Goal: Transaction & Acquisition: Purchase product/service

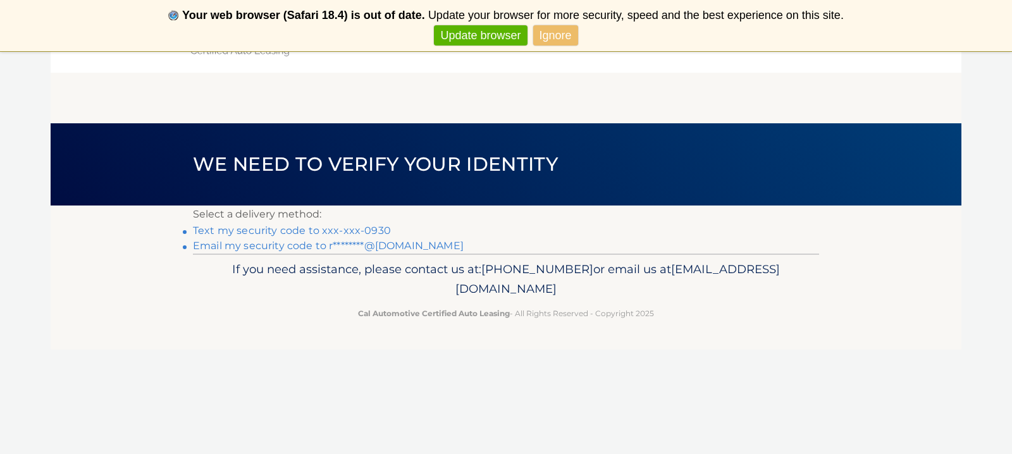
click at [369, 229] on link "Text my security code to xxx-xxx-0930" at bounding box center [292, 230] width 198 height 12
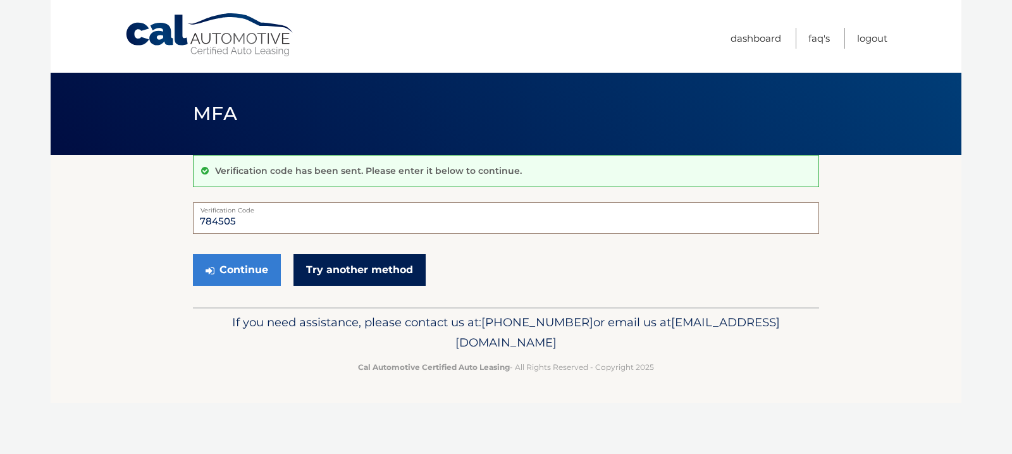
scroll to position [0, 1]
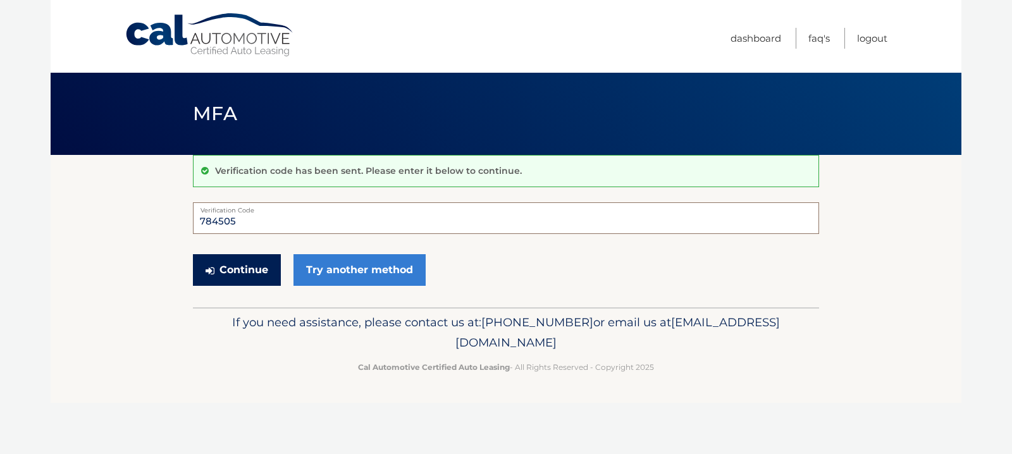
type input "784505"
click at [247, 270] on button "Continue" at bounding box center [237, 270] width 88 height 32
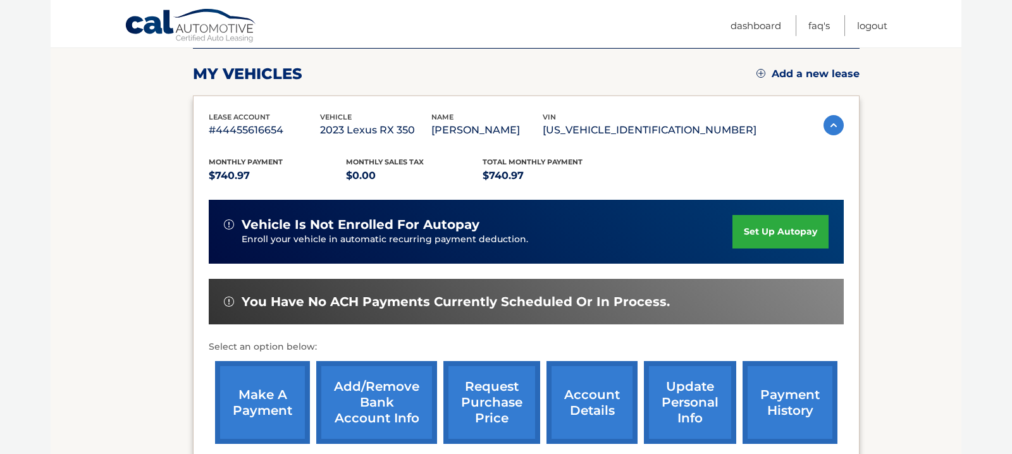
scroll to position [168, 0]
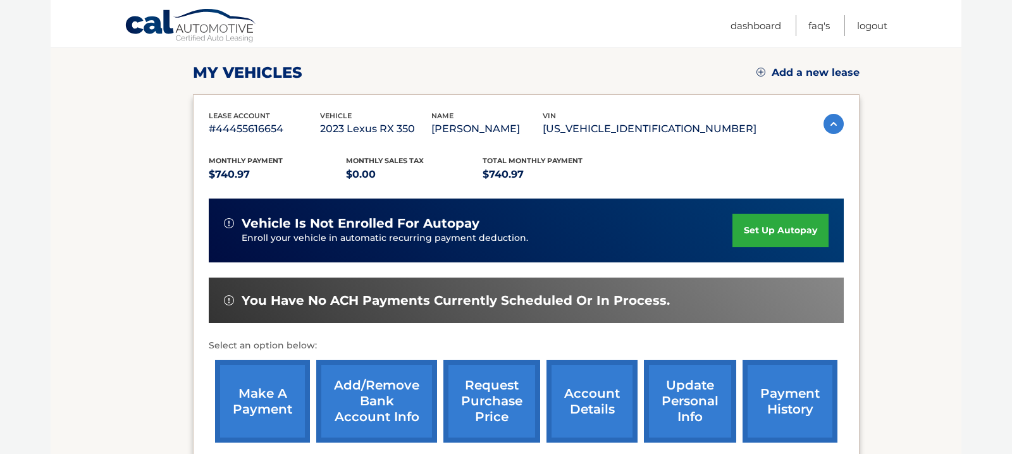
click at [279, 402] on link "make a payment" at bounding box center [262, 401] width 95 height 83
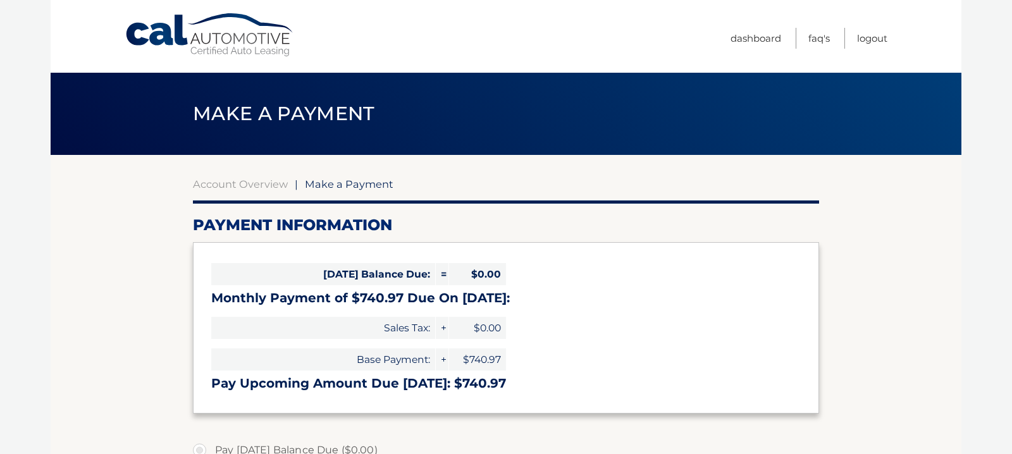
select select "MzY0YTViMTEtMzFjZS00YTYyLThhYzQtZTRjMGI1ZjY2YzY5"
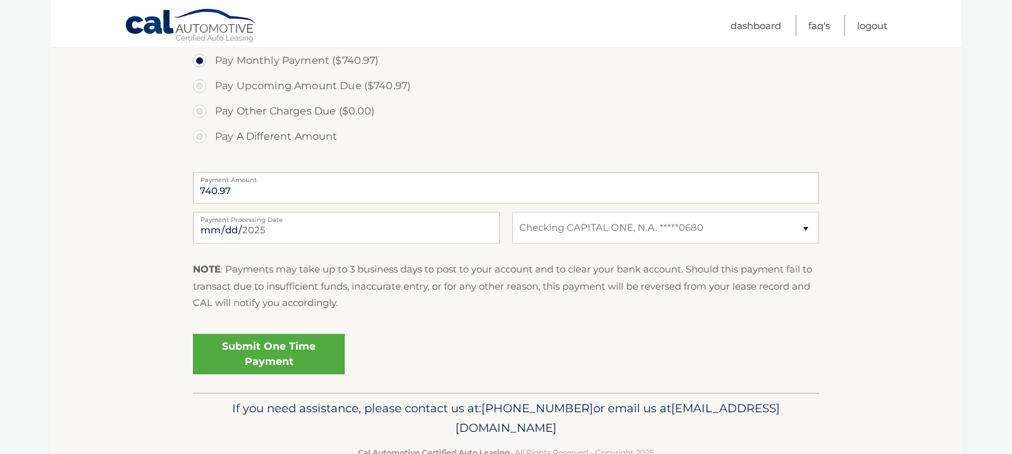
scroll to position [420, 0]
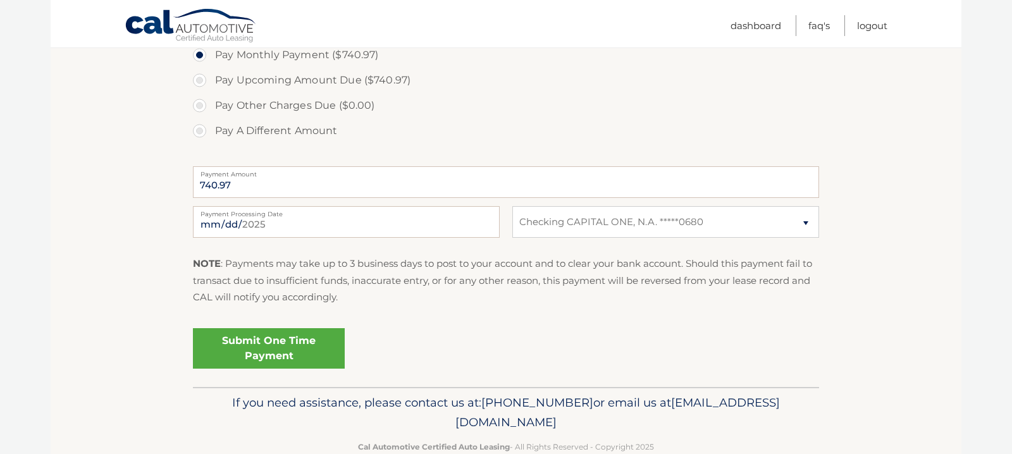
click at [271, 344] on link "Submit One Time Payment" at bounding box center [269, 348] width 152 height 40
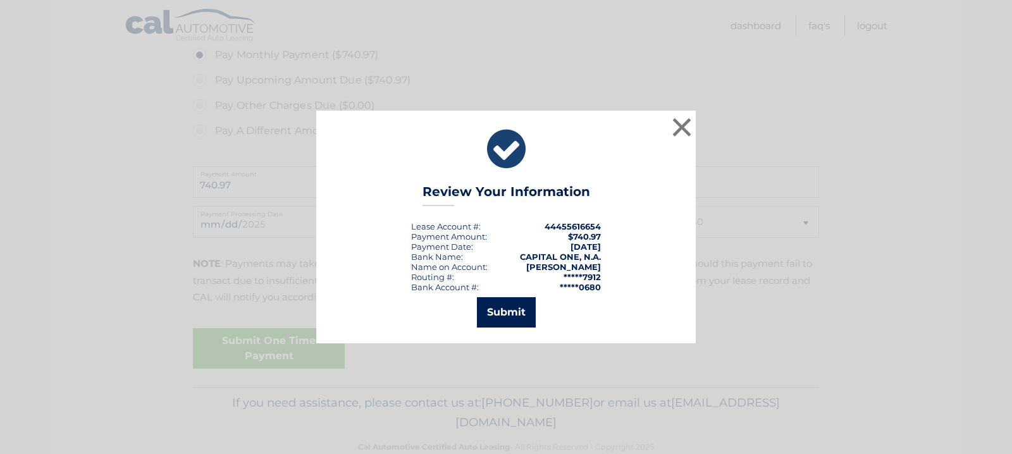
click at [491, 314] on button "Submit" at bounding box center [506, 312] width 59 height 30
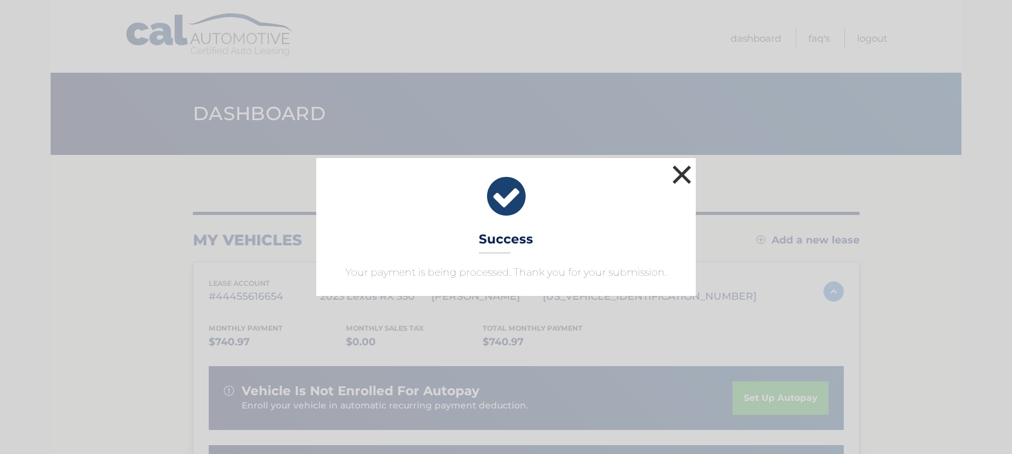
click at [674, 169] on button "×" at bounding box center [681, 174] width 25 height 25
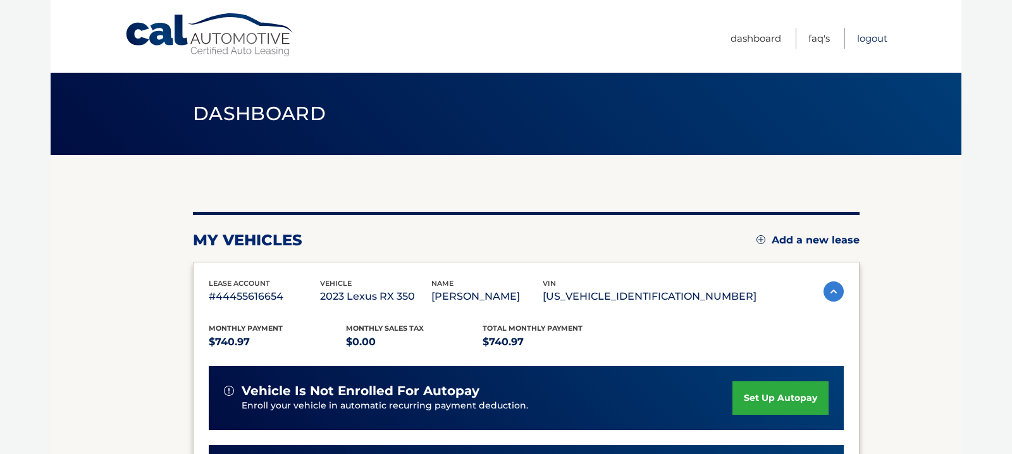
click at [875, 40] on link "Logout" at bounding box center [872, 38] width 30 height 21
